Goal: Information Seeking & Learning: Learn about a topic

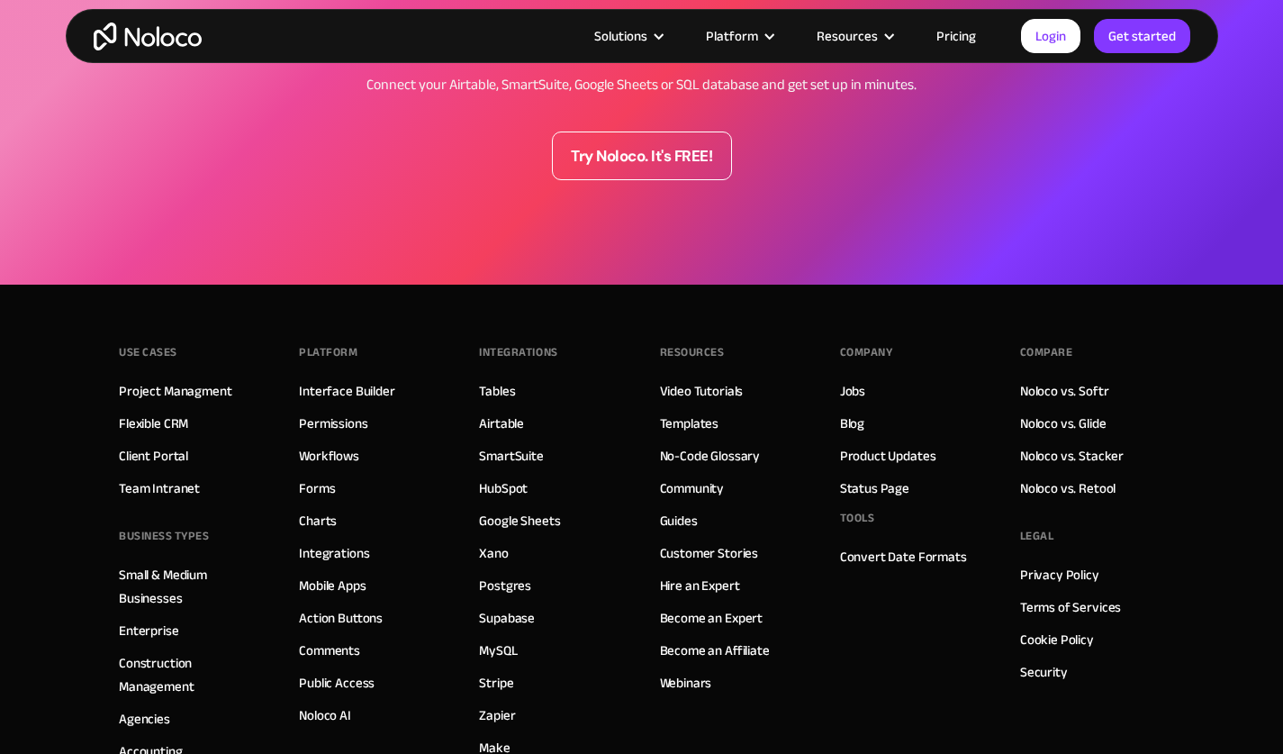
scroll to position [2416, 0]
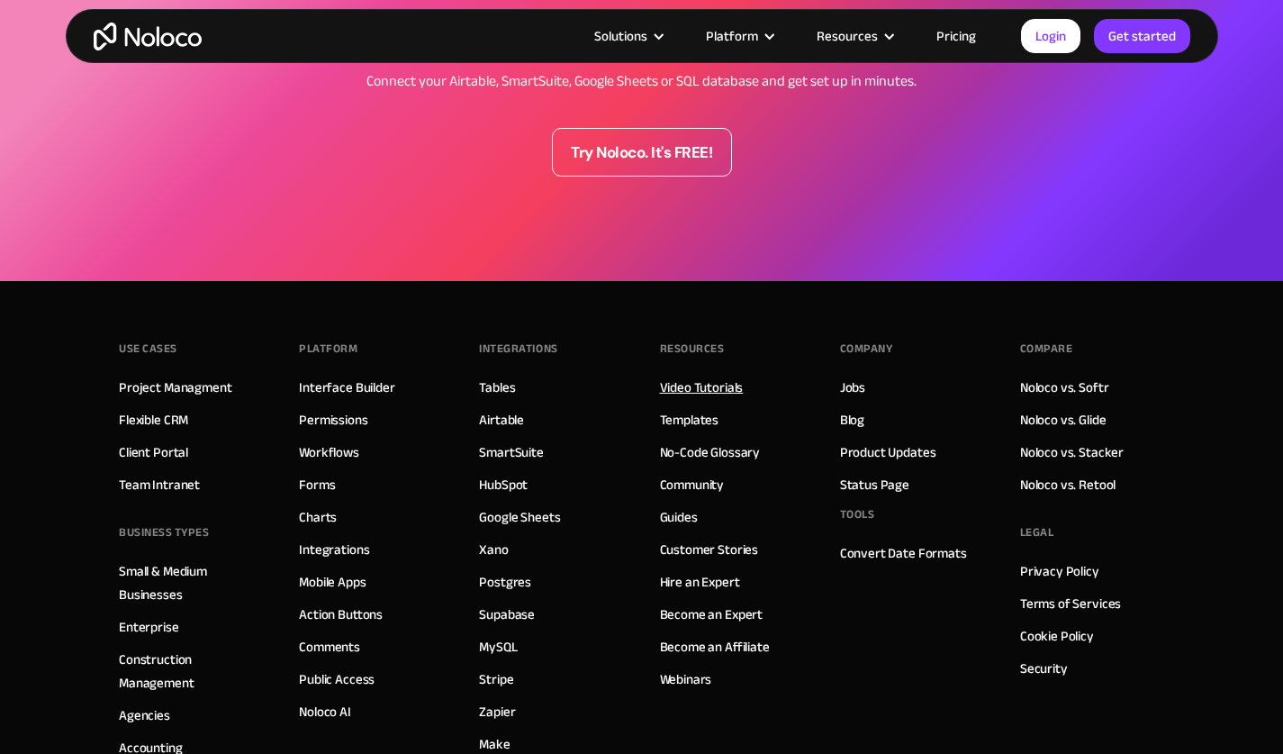
click at [721, 394] on link "Video Tutorials" at bounding box center [702, 387] width 84 height 23
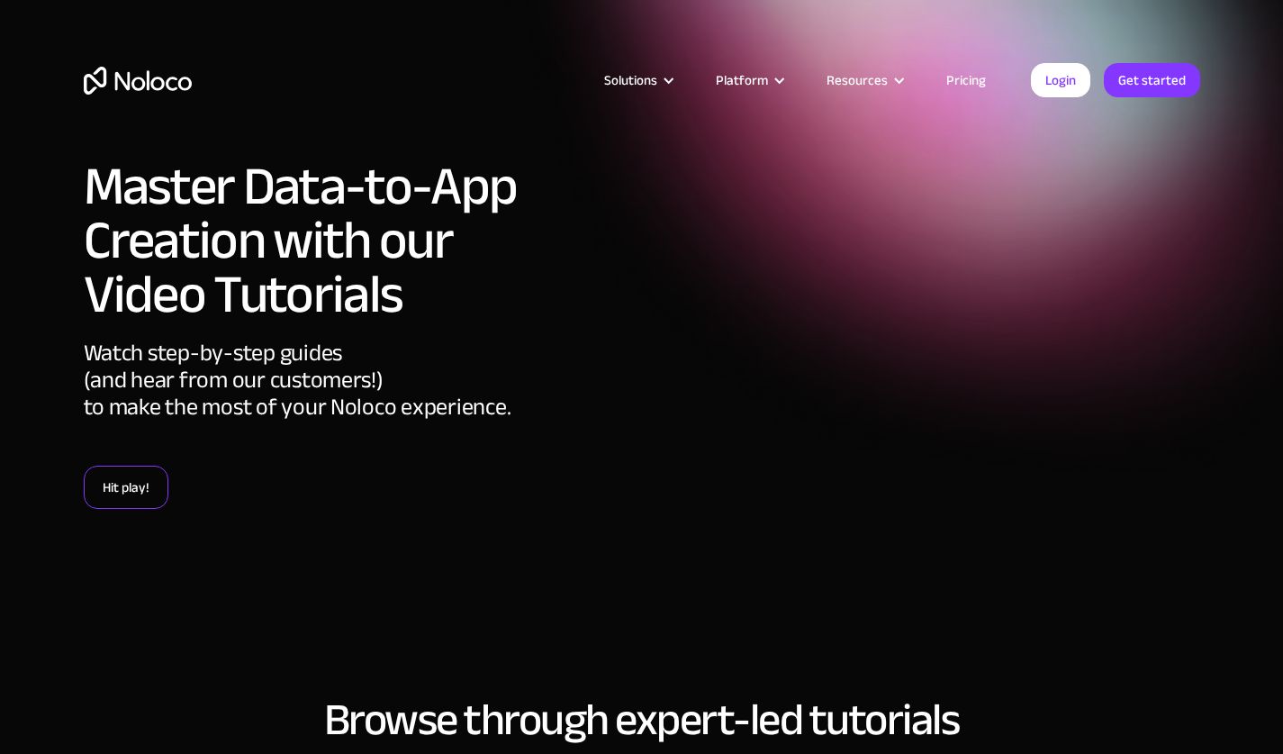
click at [134, 483] on link "Hit play!" at bounding box center [126, 487] width 85 height 43
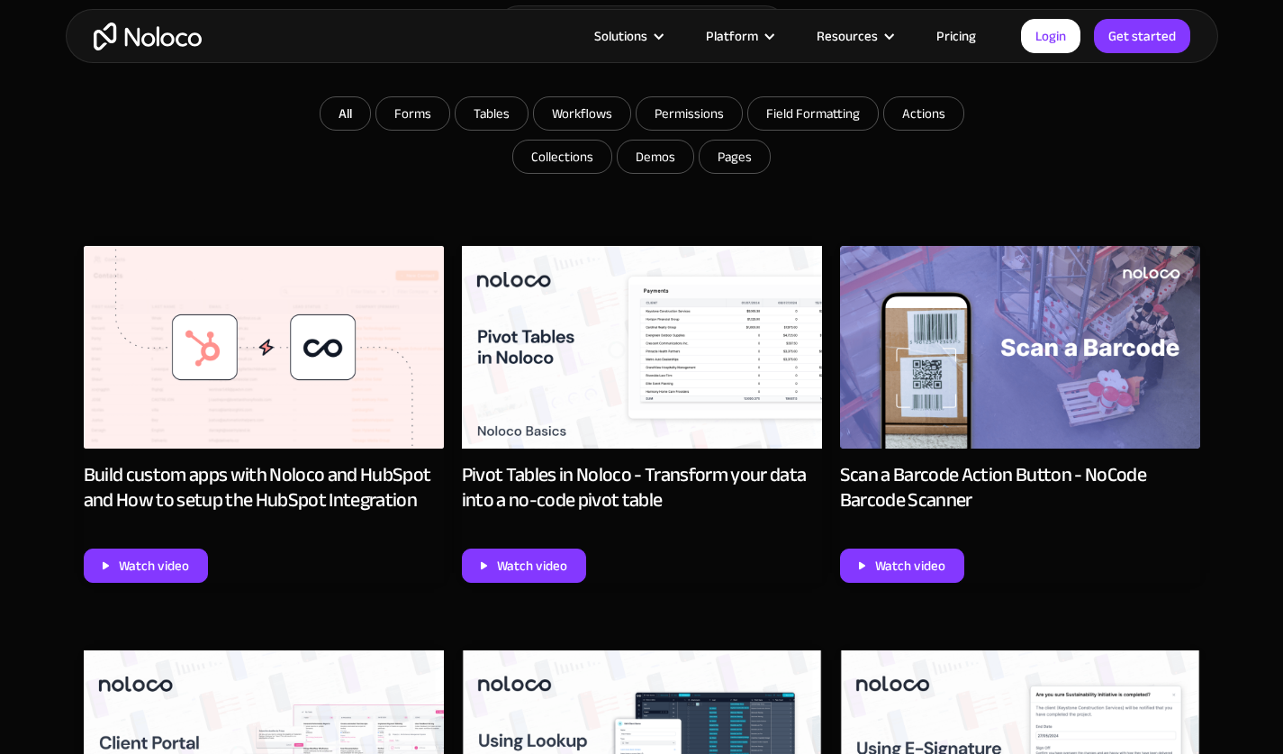
scroll to position [788, 0]
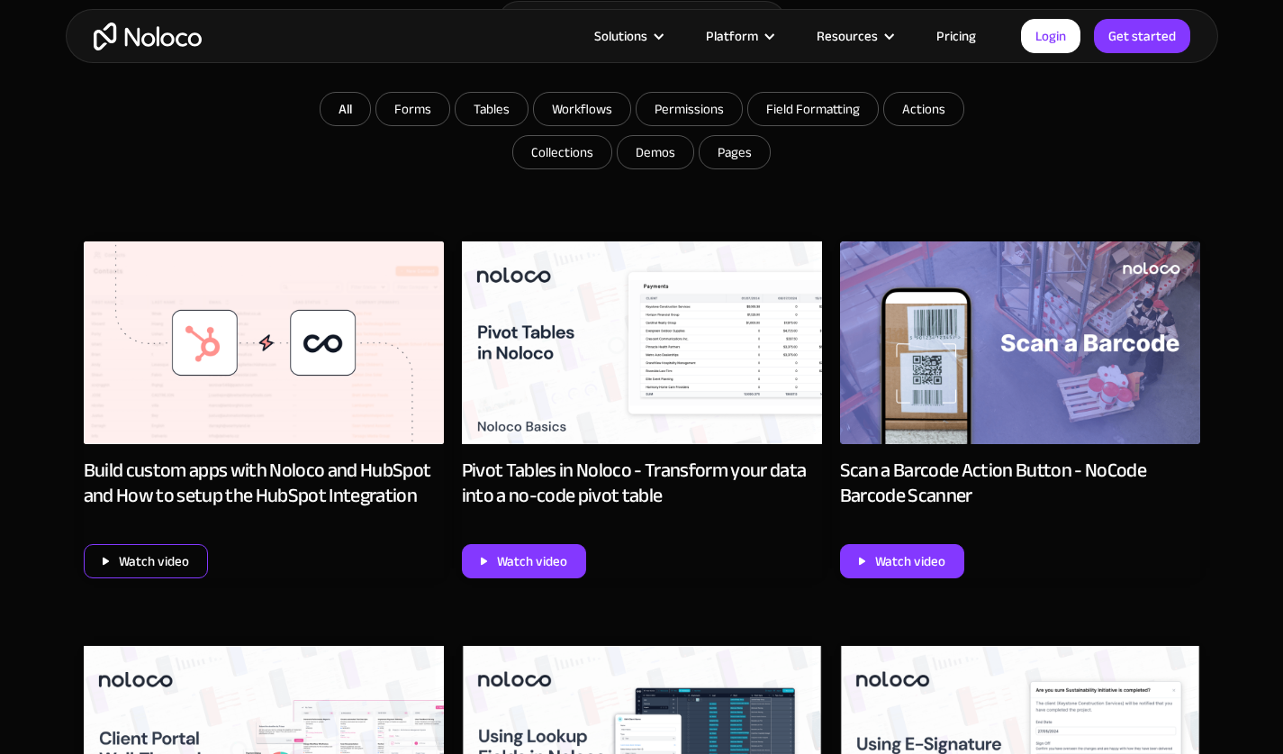
click at [144, 560] on div "Watch video" at bounding box center [154, 560] width 70 height 23
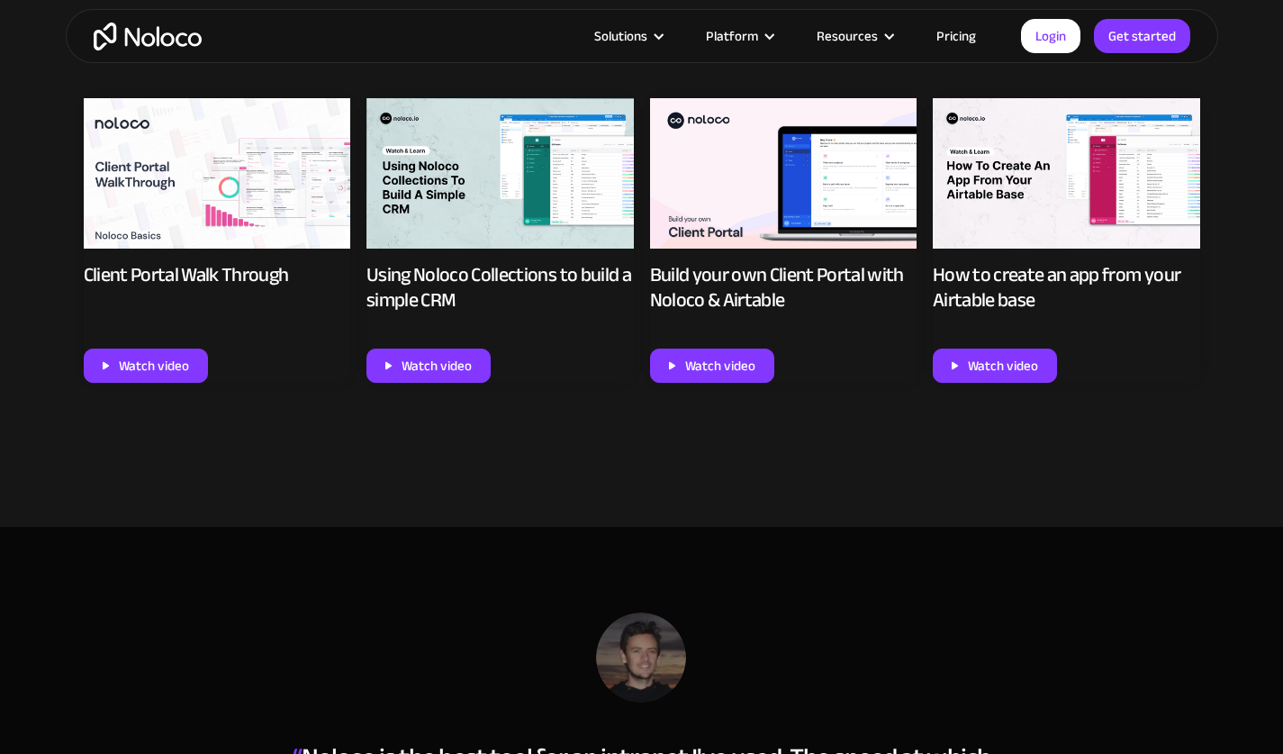
scroll to position [1055, 0]
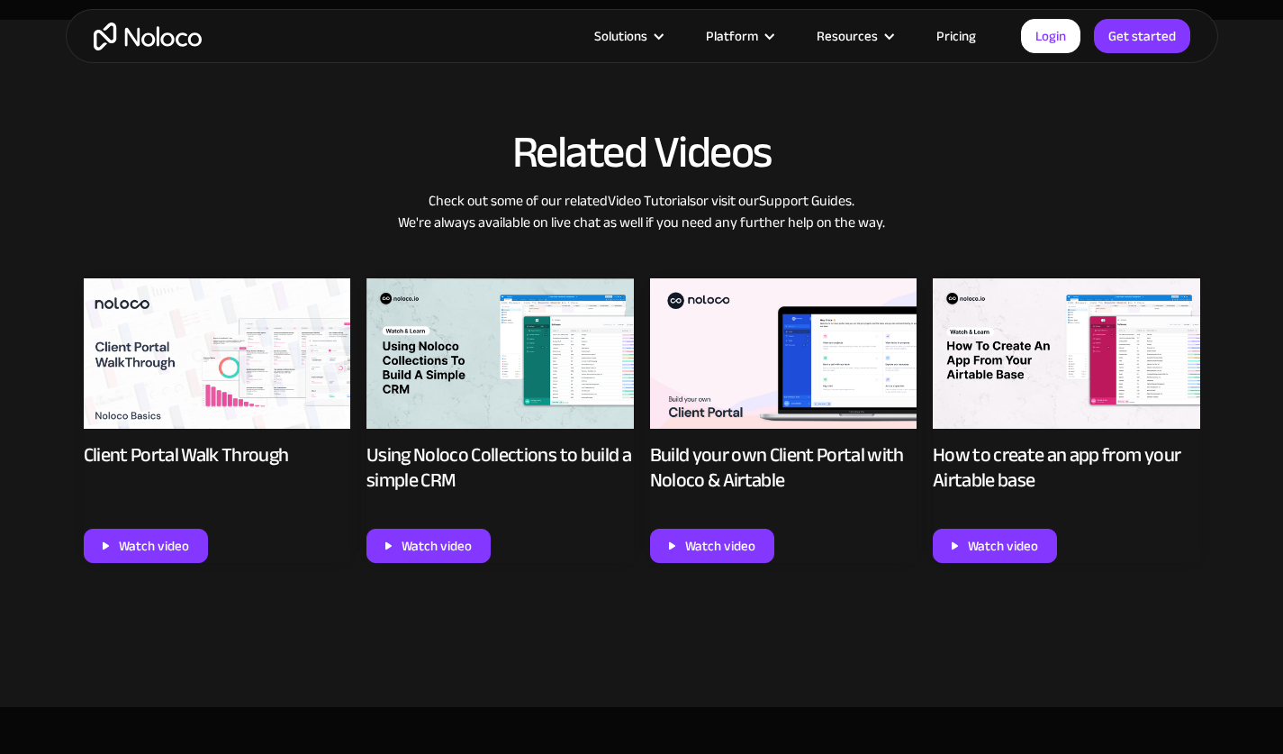
click at [736, 354] on img at bounding box center [783, 353] width 267 height 150
